Goal: Find specific page/section: Find specific page/section

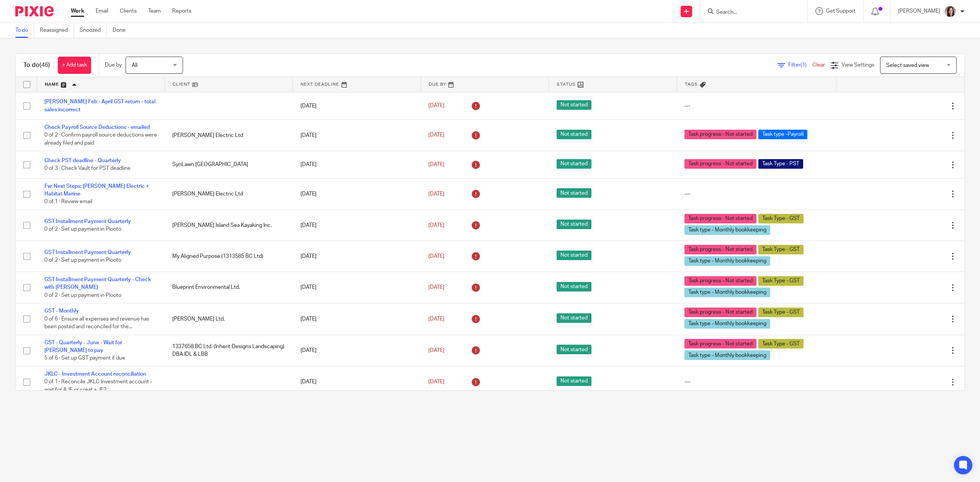
click at [759, 9] on input "Search" at bounding box center [749, 12] width 69 height 7
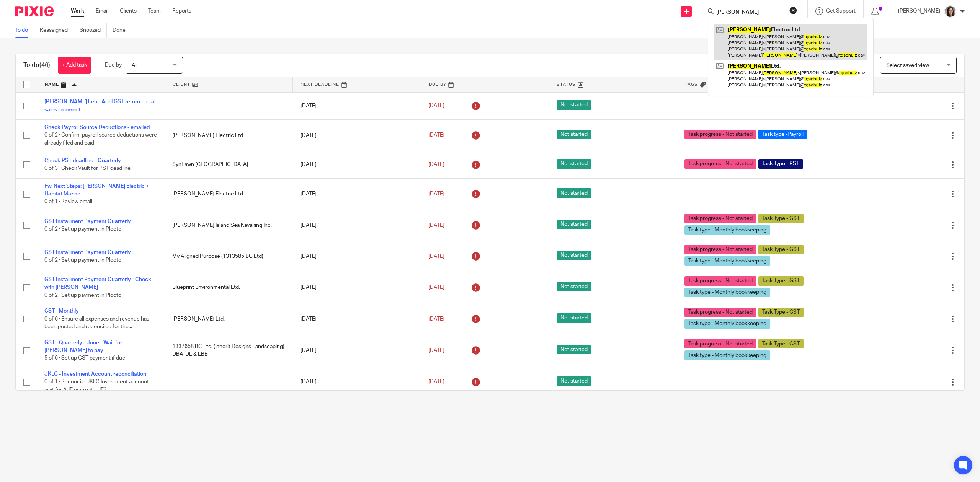
type input "tg schulz"
click at [781, 50] on link at bounding box center [790, 42] width 153 height 36
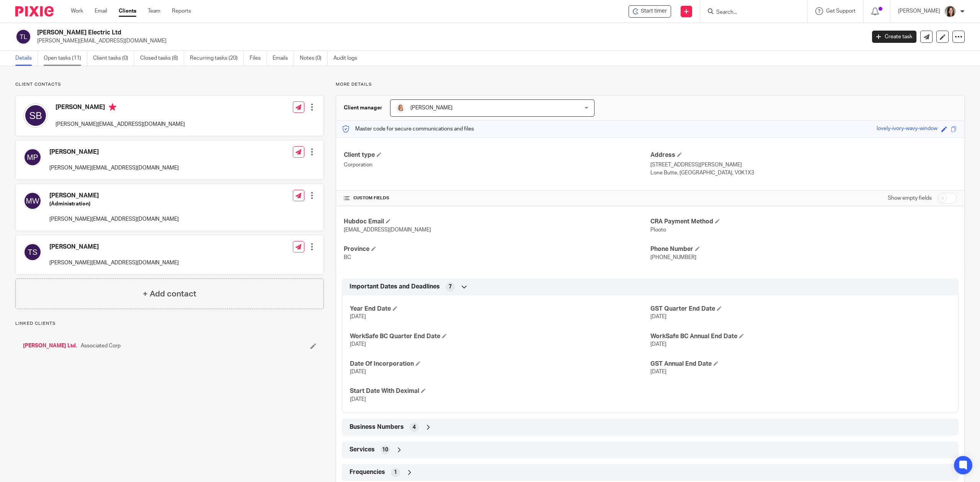
click at [59, 63] on link "Open tasks (11)" at bounding box center [66, 58] width 44 height 15
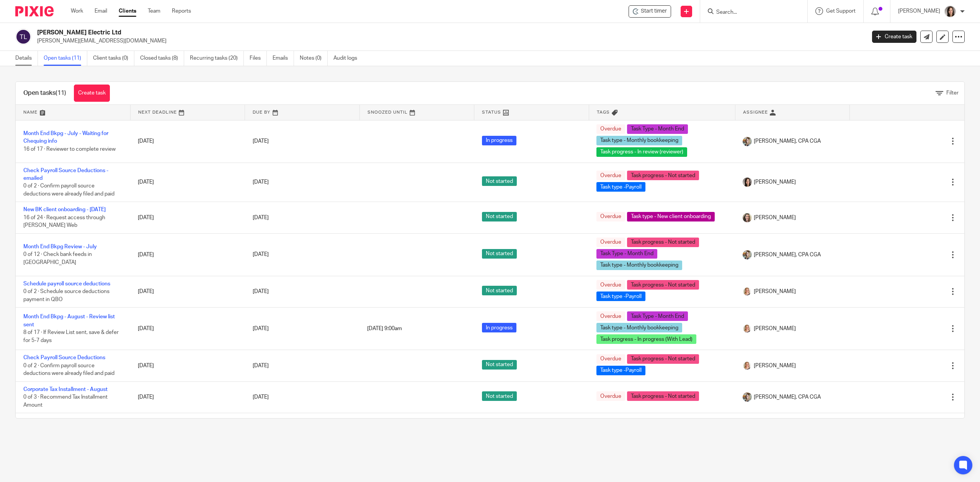
click at [19, 57] on link "Details" at bounding box center [26, 58] width 23 height 15
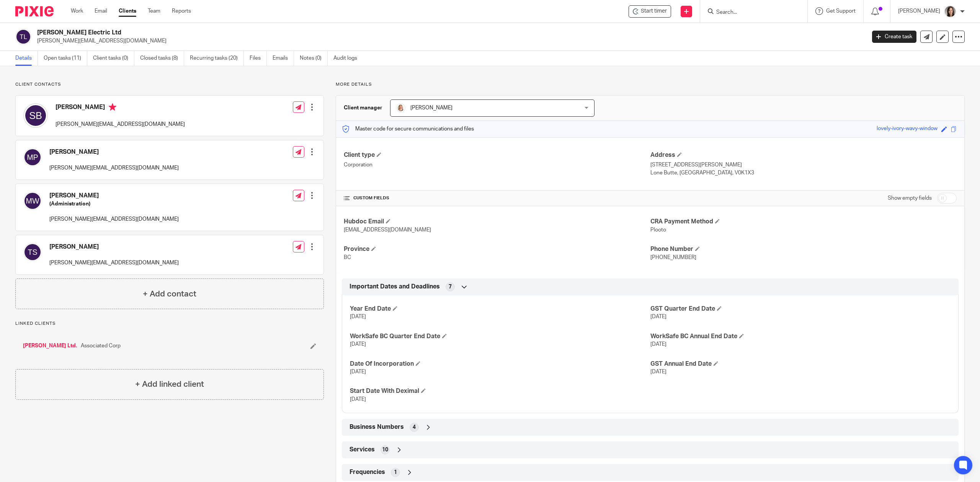
drag, startPoint x: 78, startPoint y: 13, endPoint x: 84, endPoint y: 11, distance: 6.1
click at [78, 13] on link "Work" at bounding box center [77, 11] width 12 height 8
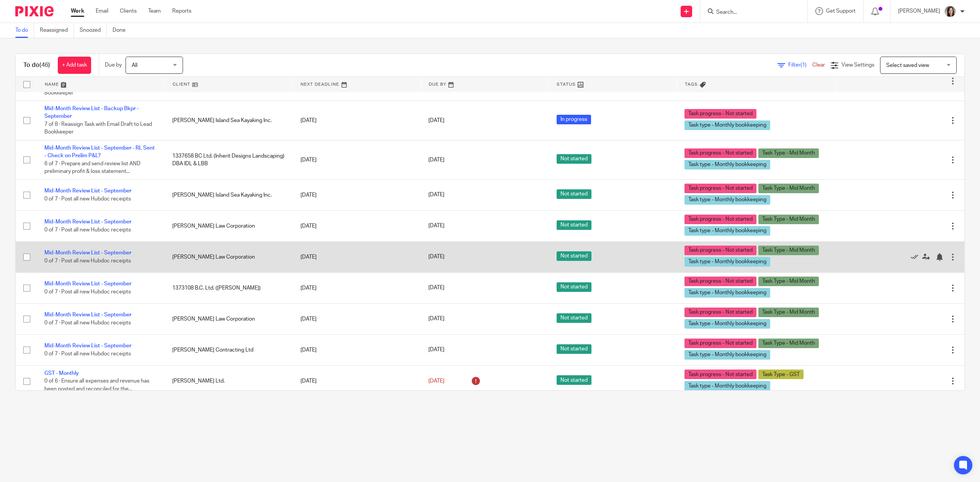
scroll to position [1256, 0]
